Goal: Information Seeking & Learning: Learn about a topic

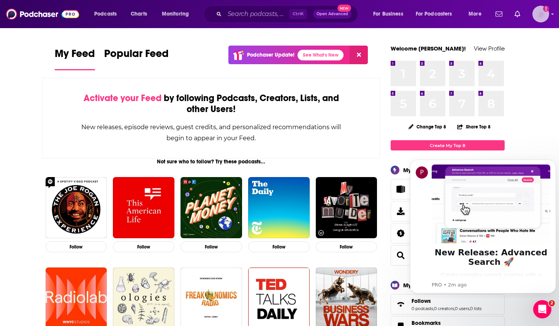
click at [542, 9] on img "Logged in as JaneParrish" at bounding box center [540, 14] width 17 height 17
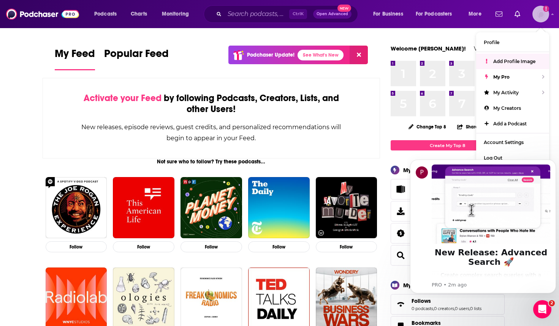
click at [513, 60] on span "Add Profile Image" at bounding box center [514, 61] width 42 height 6
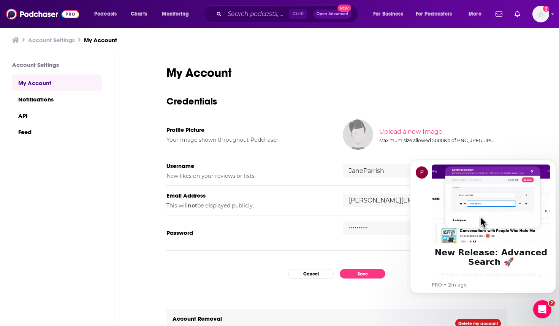
click at [410, 131] on input "file" at bounding box center [442, 132] width 378 height 34
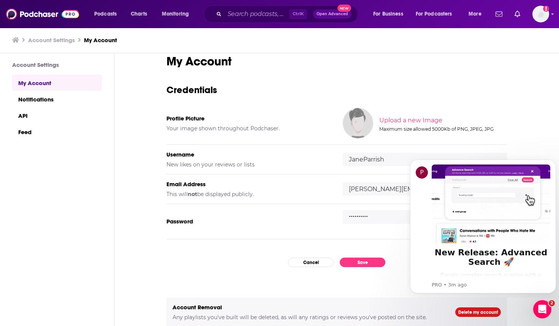
scroll to position [24, 0]
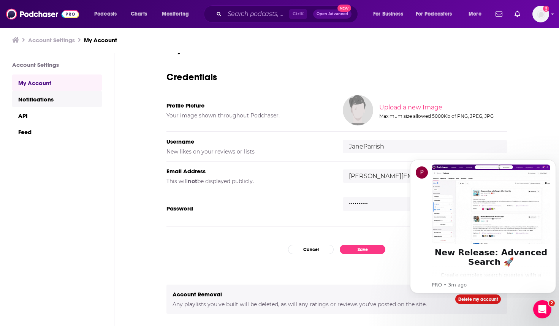
click at [41, 98] on link "Notifications" at bounding box center [57, 99] width 90 height 16
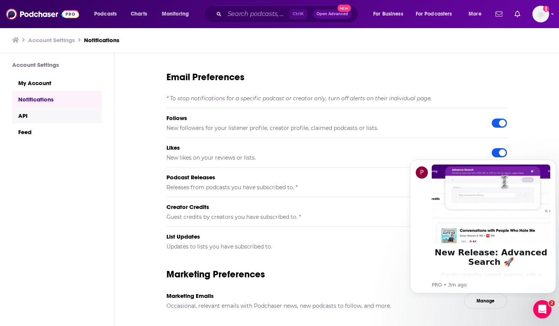
click at [19, 115] on link "API" at bounding box center [57, 115] width 90 height 16
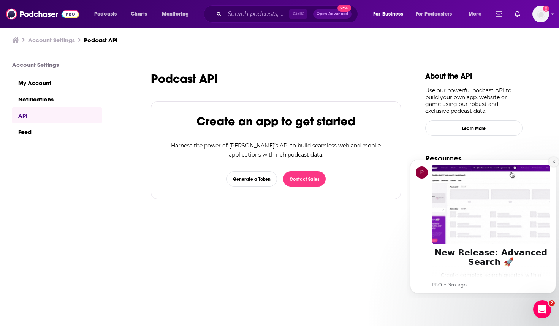
click at [553, 162] on icon "Dismiss notification" at bounding box center [553, 162] width 4 height 4
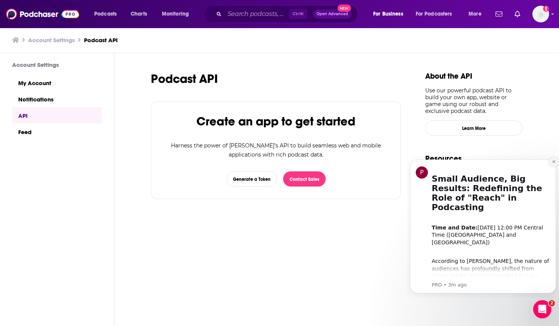
click at [554, 163] on icon "Dismiss notification" at bounding box center [553, 162] width 4 height 4
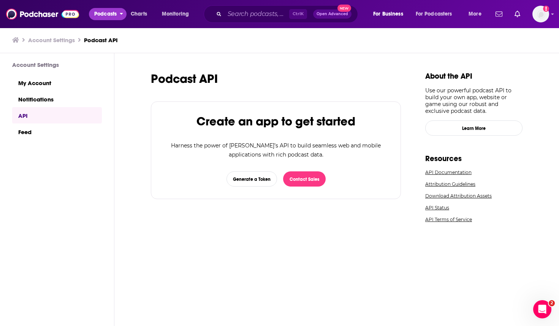
click at [109, 11] on span "Podcasts" at bounding box center [105, 14] width 22 height 11
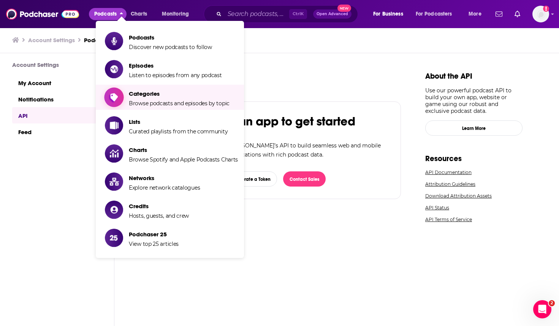
click at [171, 100] on span "Browse podcasts and episodes by topic" at bounding box center [179, 103] width 101 height 7
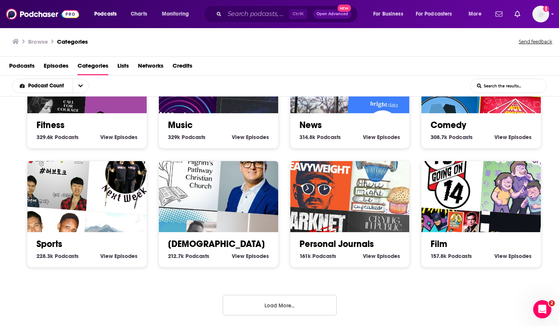
scroll to position [2, 0]
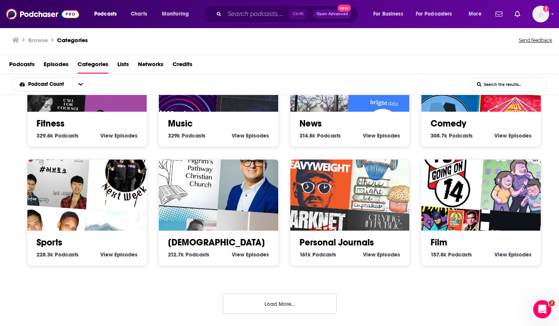
click at [294, 303] on button "Load More..." at bounding box center [280, 303] width 114 height 21
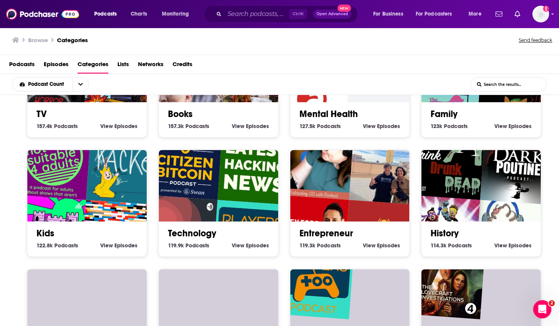
scroll to position [569, 0]
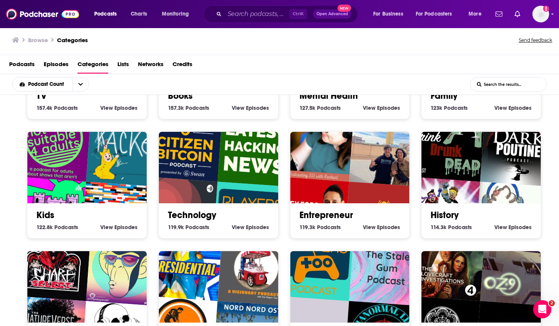
click at [221, 176] on img "Latest Hacking News" at bounding box center [255, 148] width 76 height 76
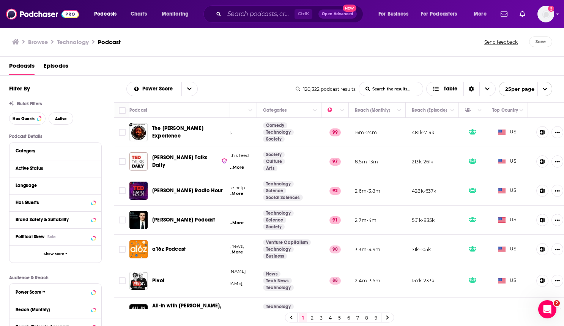
scroll to position [0, 126]
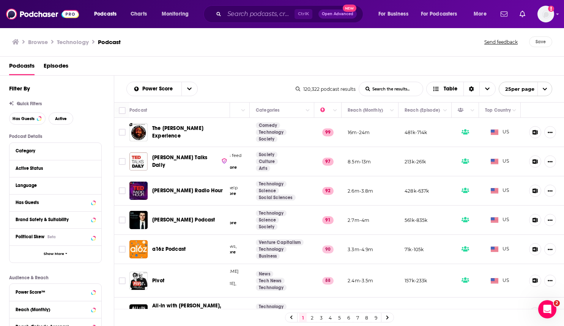
click at [533, 131] on icon at bounding box center [536, 132] width 6 height 5
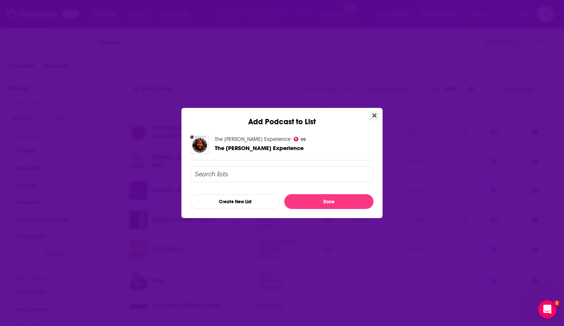
click at [376, 115] on icon "Close" at bounding box center [375, 116] width 4 height 4
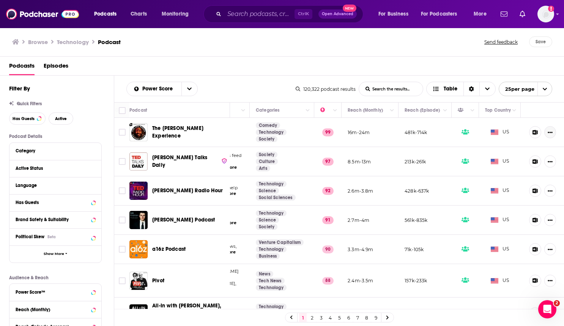
click at [545, 135] on button "Show More Button" at bounding box center [551, 132] width 12 height 12
click at [264, 69] on div "Podcasts Episodes" at bounding box center [284, 68] width 550 height 16
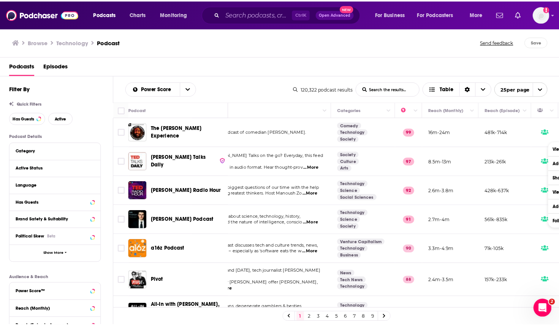
scroll to position [0, 0]
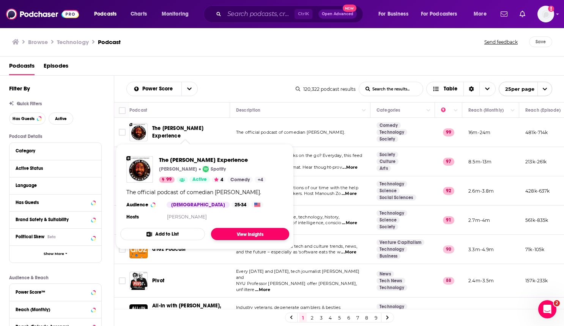
click at [249, 231] on link "View Insights" at bounding box center [250, 234] width 78 height 12
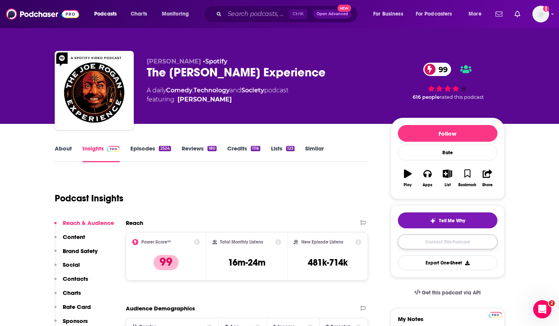
click at [455, 244] on link "Contact This Podcast" at bounding box center [448, 241] width 100 height 15
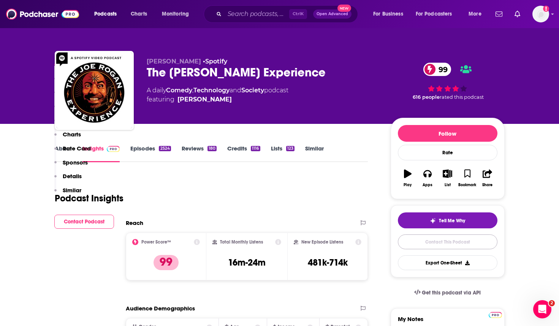
scroll to position [989, 0]
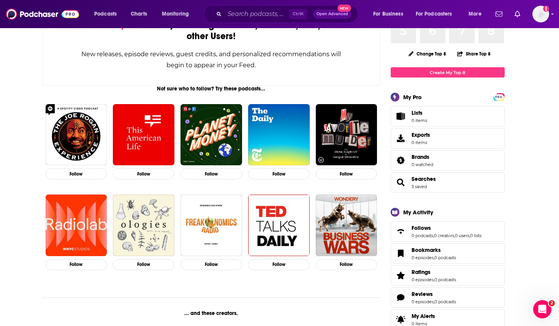
scroll to position [76, 0]
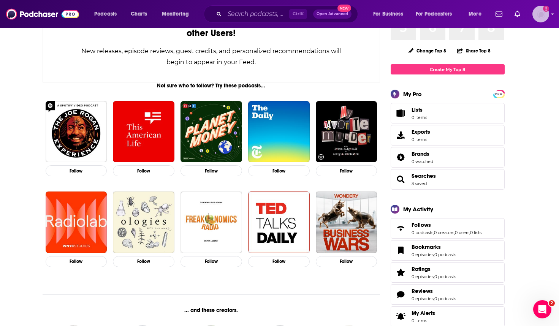
click at [542, 12] on img "Logged in as JaneParrish" at bounding box center [540, 14] width 17 height 17
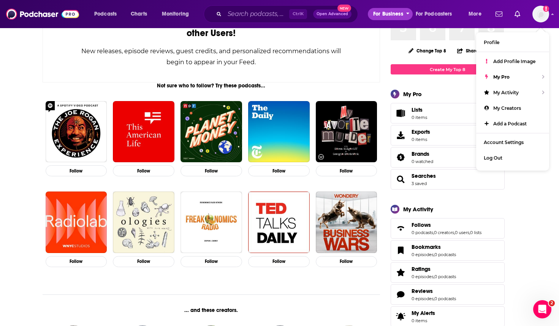
click at [405, 12] on button "For Business" at bounding box center [390, 14] width 45 height 12
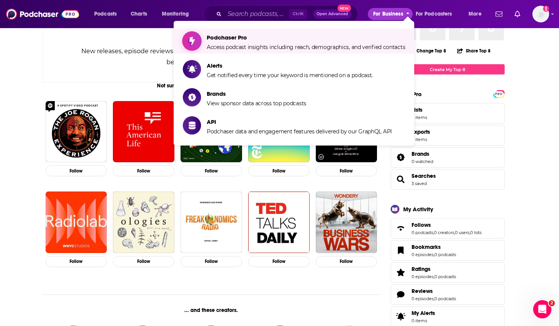
click at [389, 44] on span "Access podcast insights including reach, demographics, and verified contacts" at bounding box center [306, 47] width 198 height 7
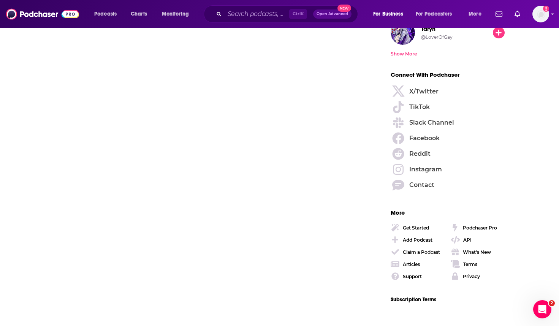
scroll to position [1011, 0]
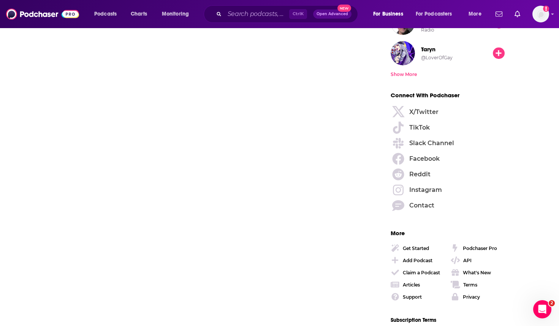
click at [331, 15] on span "Open Advanced" at bounding box center [332, 14] width 32 height 4
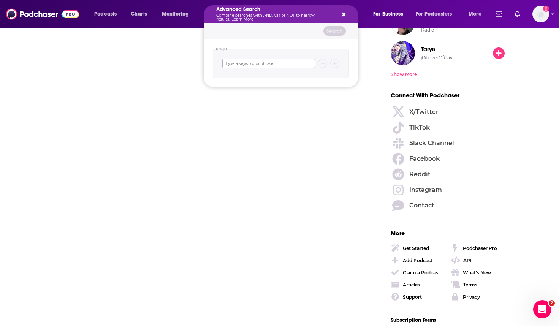
click at [253, 65] on input "Search podcasts, credits, & more..." at bounding box center [268, 63] width 93 height 10
